Goal: Task Accomplishment & Management: Complete application form

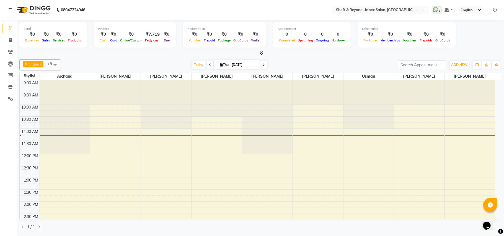
drag, startPoint x: 4, startPoint y: 99, endPoint x: 167, endPoint y: 54, distance: 169.4
click at [167, 54] on div at bounding box center [259, 53] width 481 height 6
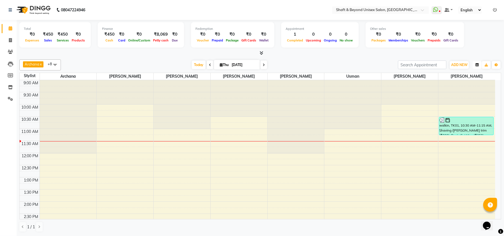
click at [479, 66] on button "button" at bounding box center [476, 65] width 9 height 8
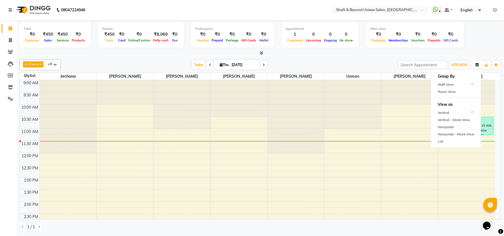
click at [479, 66] on button "button" at bounding box center [476, 65] width 9 height 8
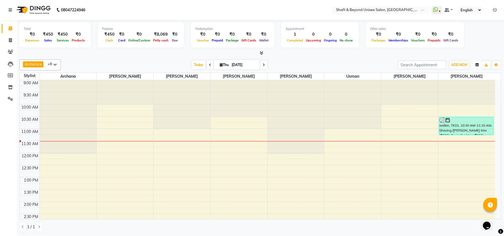
click at [475, 66] on icon "button" at bounding box center [476, 64] width 3 height 3
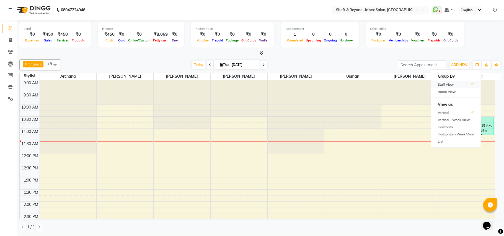
click at [448, 84] on div "Staff View" at bounding box center [455, 84] width 49 height 7
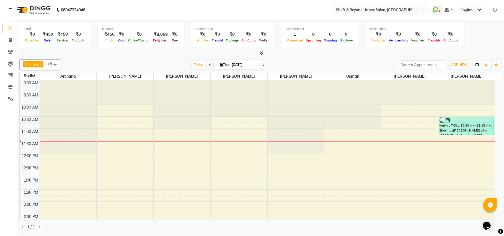
click at [476, 66] on icon "button" at bounding box center [476, 64] width 3 height 3
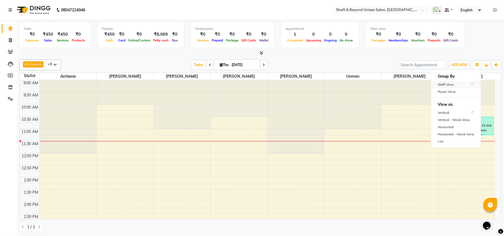
click at [446, 82] on div "Staff View" at bounding box center [455, 84] width 49 height 7
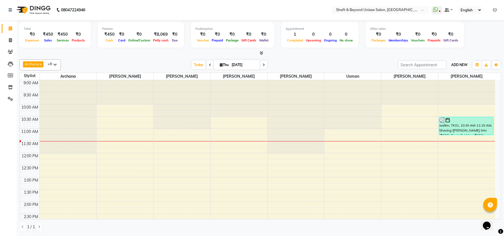
click at [465, 65] on span "ADD NEW" at bounding box center [459, 65] width 16 height 4
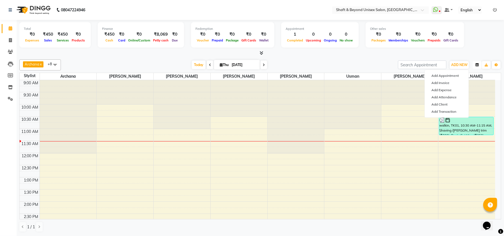
click at [480, 66] on button "button" at bounding box center [476, 65] width 9 height 8
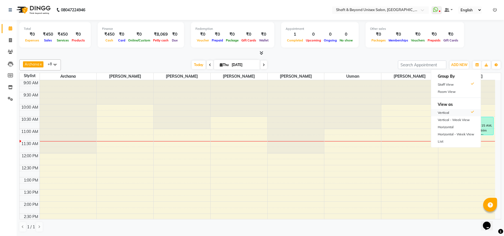
click at [470, 116] on div "Vertical" at bounding box center [455, 112] width 49 height 7
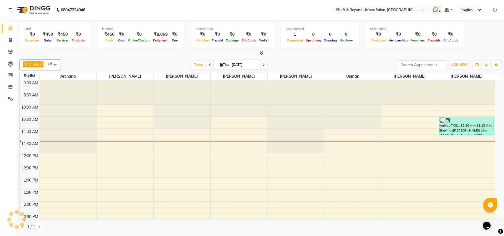
scroll to position [49, 0]
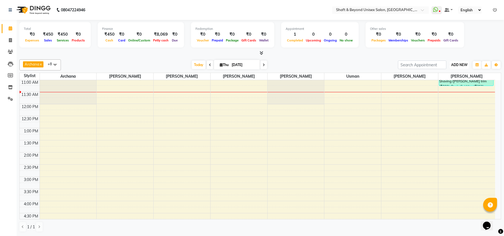
click at [467, 64] on button "ADD NEW Toggle Dropdown" at bounding box center [458, 65] width 19 height 8
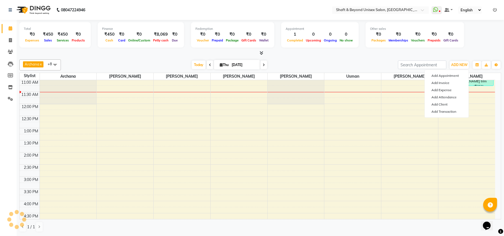
click at [503, 64] on div "Total ₹0 Expenses ₹450 Sales ₹450 Services ₹0 Products Finance ₹450 Cash ₹0 Car…" at bounding box center [260, 128] width 487 height 216
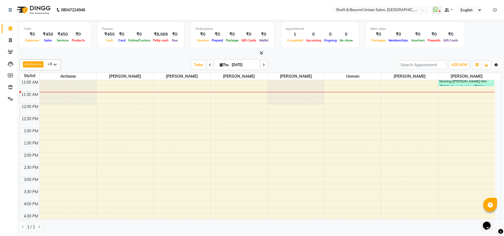
click at [498, 65] on button "Toggle Dropdown" at bounding box center [495, 65] width 9 height 8
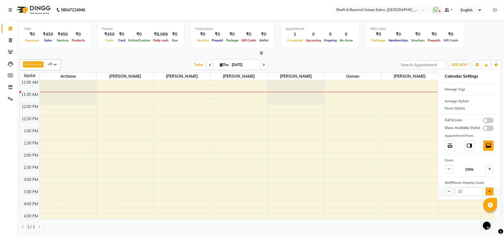
click at [489, 191] on icon at bounding box center [489, 191] width 3 height 3
click at [488, 191] on icon at bounding box center [489, 191] width 3 height 3
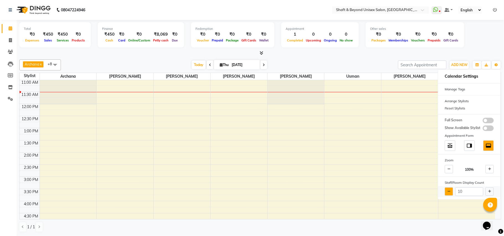
click at [447, 193] on button at bounding box center [448, 191] width 8 height 8
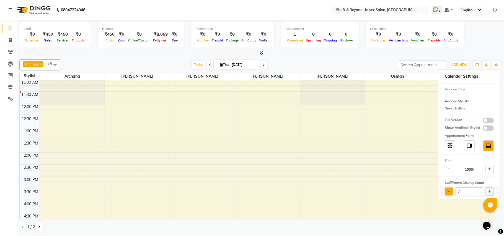
click at [447, 193] on button at bounding box center [448, 191] width 8 height 8
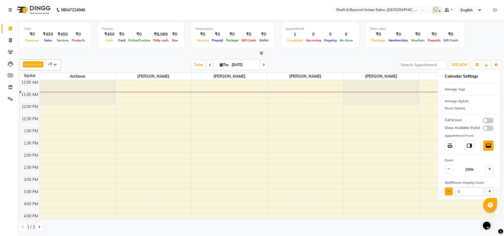
click at [447, 193] on button at bounding box center [448, 191] width 8 height 8
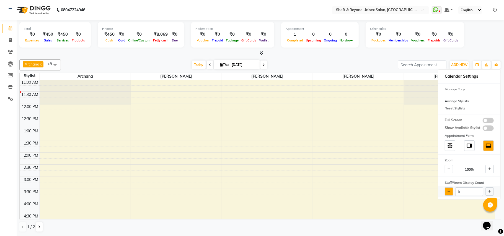
click at [447, 193] on button at bounding box center [448, 191] width 8 height 8
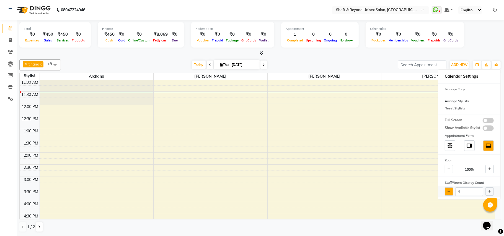
click at [447, 193] on button at bounding box center [448, 191] width 8 height 8
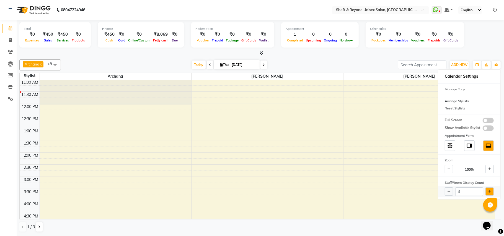
click at [486, 192] on button at bounding box center [489, 191] width 8 height 8
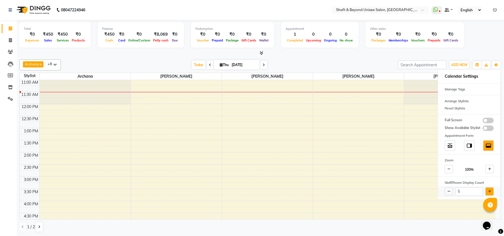
click at [486, 192] on button at bounding box center [489, 191] width 8 height 8
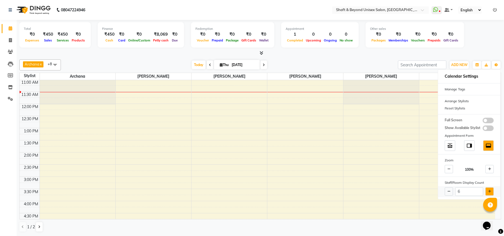
click at [486, 192] on button at bounding box center [489, 191] width 8 height 8
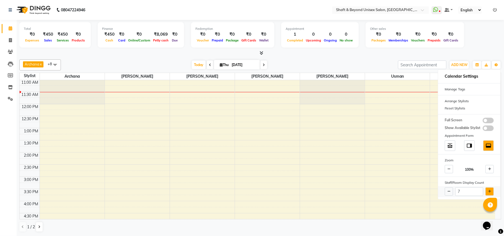
click at [486, 192] on button at bounding box center [489, 191] width 8 height 8
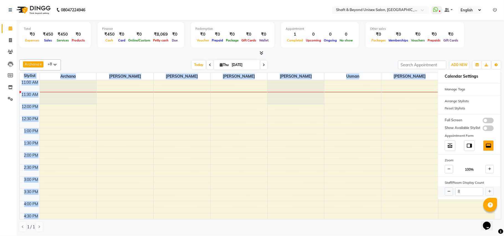
click at [486, 192] on div "8" at bounding box center [469, 191] width 62 height 11
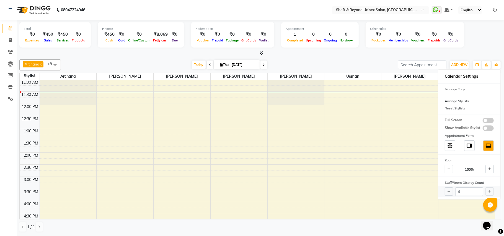
click at [489, 192] on div "8" at bounding box center [469, 191] width 62 height 11
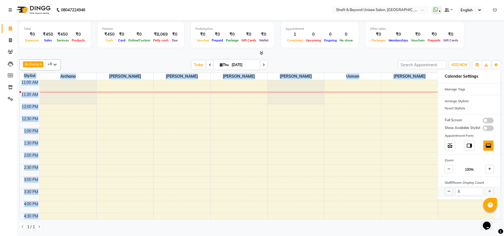
click at [489, 192] on div "8" at bounding box center [469, 191] width 62 height 11
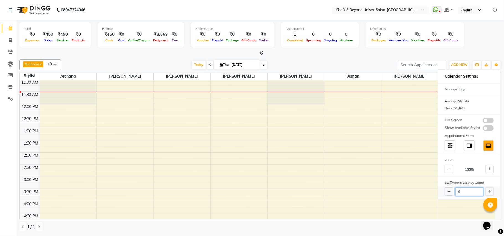
click at [465, 189] on input "8" at bounding box center [469, 191] width 28 height 9
click at [467, 192] on input "8" at bounding box center [469, 191] width 28 height 9
click at [467, 191] on input "8" at bounding box center [469, 191] width 28 height 9
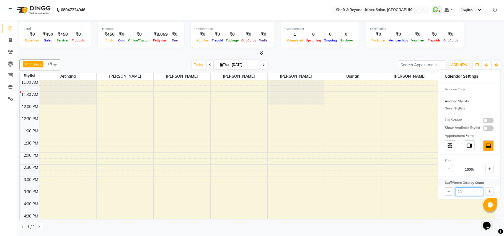
type input "11"
click at [468, 181] on div "Staff/Room Display Count" at bounding box center [469, 182] width 62 height 7
click at [478, 45] on div "Total ₹0 Expenses ₹450 Sales ₹450 Services ₹0 Products Finance ₹450 Cash ₹0 Car…" at bounding box center [259, 35] width 481 height 27
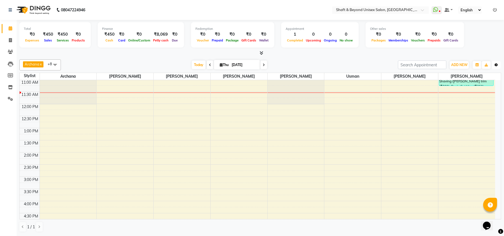
click at [497, 64] on icon "button" at bounding box center [495, 64] width 3 height 3
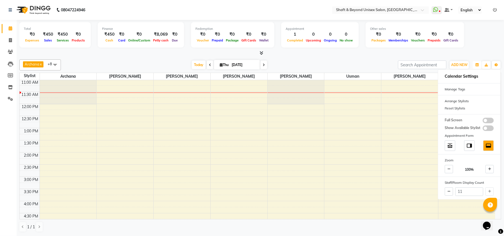
click at [479, 65] on button "button" at bounding box center [476, 65] width 9 height 8
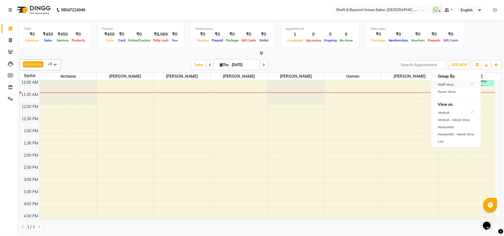
click at [448, 84] on div "Staff View" at bounding box center [455, 84] width 49 height 7
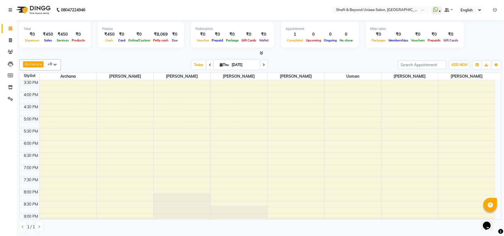
scroll to position [182, 0]
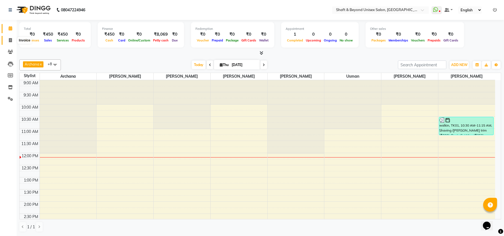
click at [9, 41] on icon at bounding box center [10, 40] width 3 height 4
select select "service"
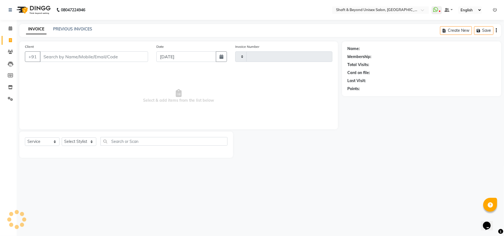
type input "2285"
select select "3878"
click at [81, 55] on input "Client" at bounding box center [94, 56] width 108 height 11
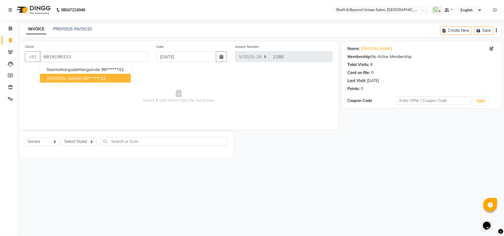
click at [83, 75] on ngb-highlight "98******33" at bounding box center [94, 78] width 23 height 6
type input "98******33"
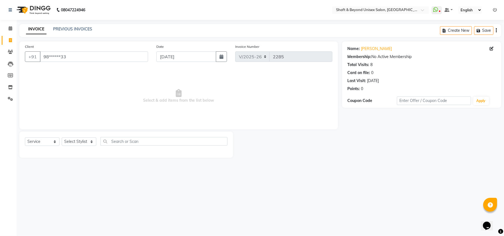
click at [79, 146] on div "Select Service Product Membership Package Voucher Prepaid Gift Card Select Styl…" at bounding box center [126, 143] width 202 height 13
click at [80, 142] on select "Select Stylist Archana [PERSON_NAME] [PERSON_NAME] [PERSON_NAME] [PERSON_NAME] …" at bounding box center [79, 141] width 35 height 9
select select "19080"
click at [62, 137] on select "Select Stylist Archana [PERSON_NAME] [PERSON_NAME] [PERSON_NAME] [PERSON_NAME] …" at bounding box center [79, 141] width 35 height 9
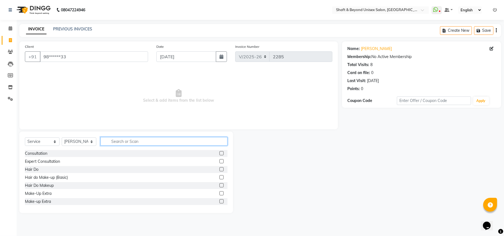
click at [121, 139] on input "text" at bounding box center [163, 141] width 127 height 9
type input "R"
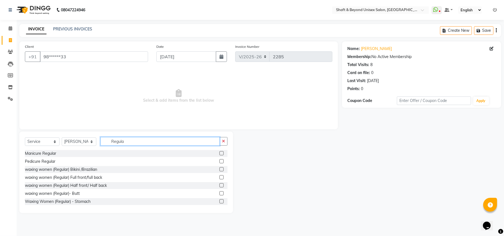
scroll to position [37, 0]
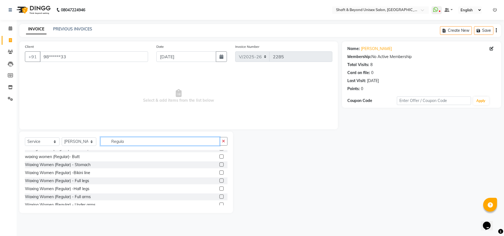
type input "Regula"
click at [219, 180] on label at bounding box center [221, 181] width 4 height 4
click at [219, 180] on input "checkbox" at bounding box center [221, 181] width 4 height 4
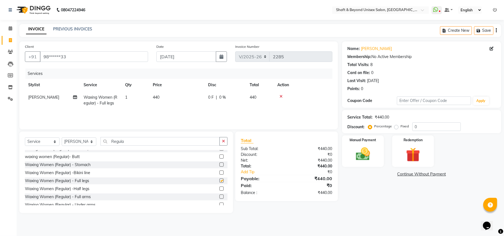
checkbox input "false"
click at [219, 196] on label at bounding box center [221, 197] width 4 height 4
click at [219, 196] on input "checkbox" at bounding box center [221, 197] width 4 height 4
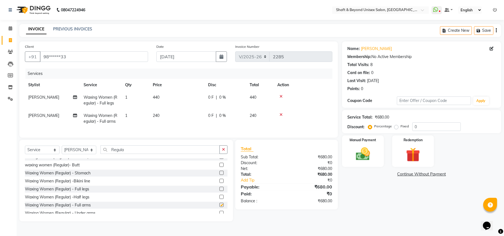
checkbox input "false"
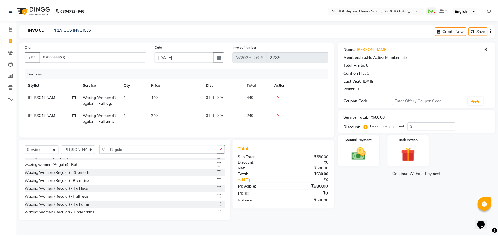
scroll to position [74, 0]
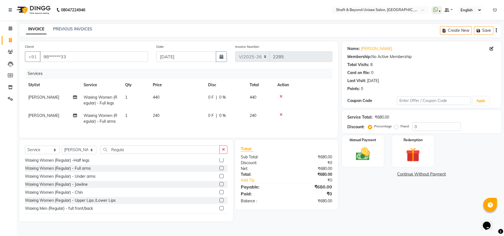
click at [219, 178] on label at bounding box center [221, 176] width 4 height 4
click at [219, 178] on input "checkbox" at bounding box center [221, 177] width 4 height 4
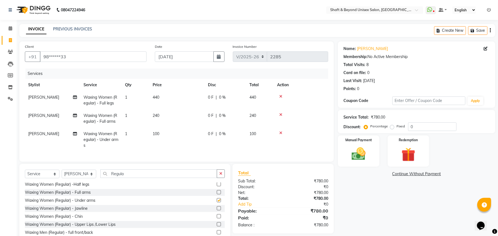
checkbox input "false"
click at [132, 178] on input "Regula" at bounding box center [158, 173] width 117 height 9
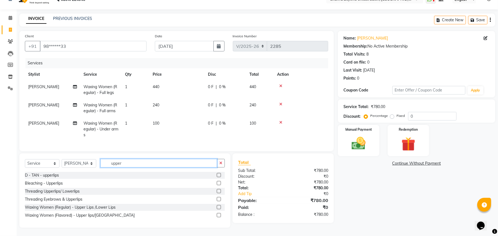
scroll to position [16, 0]
type input "upper"
click at [219, 207] on label at bounding box center [219, 207] width 4 height 4
click at [219, 207] on input "checkbox" at bounding box center [219, 208] width 4 height 4
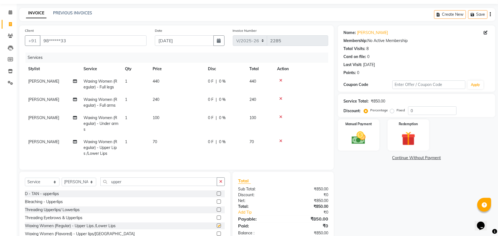
checkbox input "false"
click at [361, 131] on img at bounding box center [359, 138] width 24 height 17
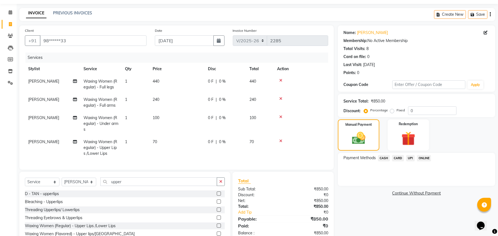
click at [386, 160] on span "CASH" at bounding box center [384, 158] width 12 height 6
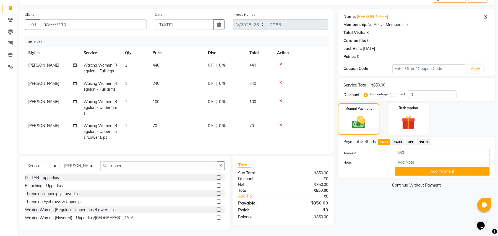
scroll to position [40, 0]
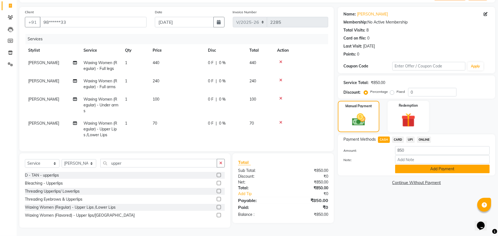
click at [421, 165] on button "Add Payment" at bounding box center [442, 169] width 95 height 9
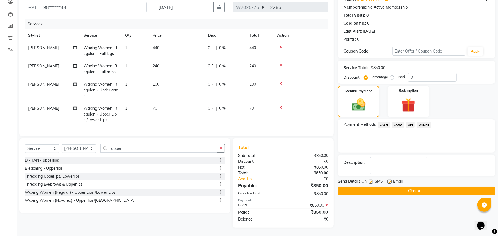
scroll to position [55, 0]
click at [412, 187] on button "Checkout" at bounding box center [416, 191] width 157 height 9
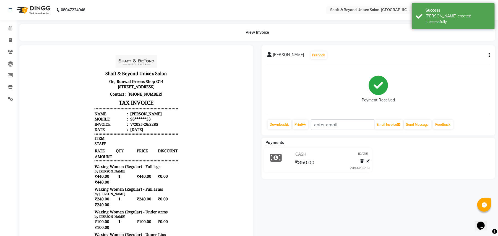
click at [41, 7] on img at bounding box center [33, 9] width 38 height 15
